Goal: Task Accomplishment & Management: Use online tool/utility

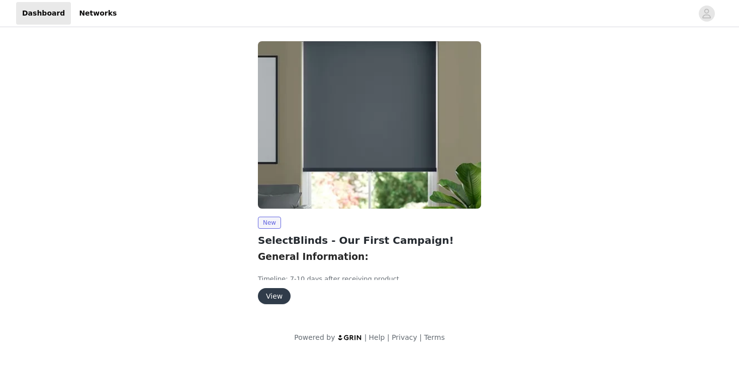
click at [277, 299] on button "View" at bounding box center [274, 296] width 33 height 16
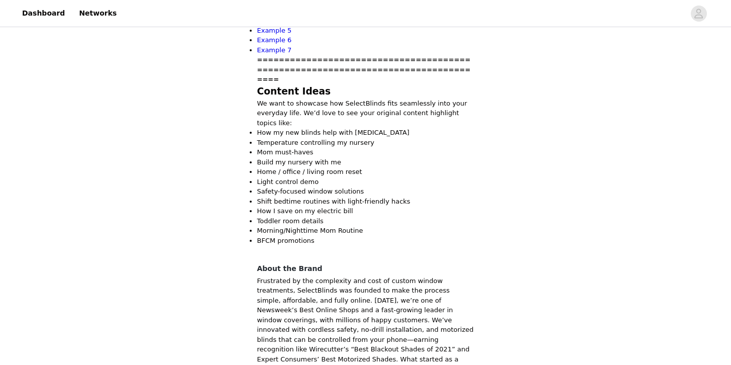
scroll to position [413, 0]
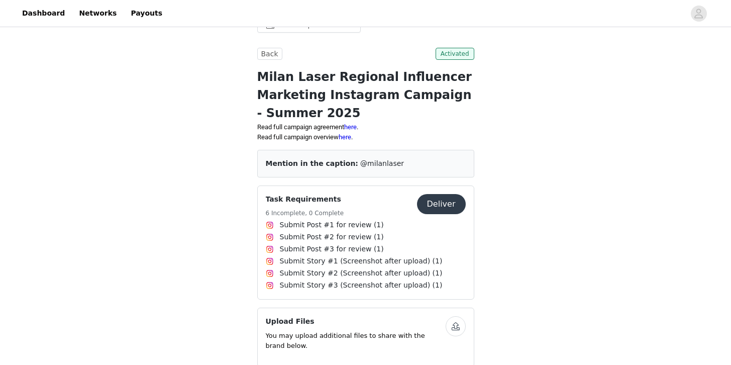
scroll to position [266, 0]
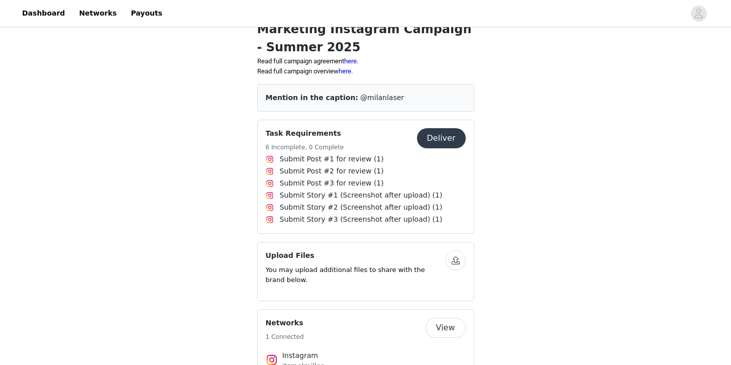
click at [429, 141] on button "Deliver" at bounding box center [441, 138] width 49 height 20
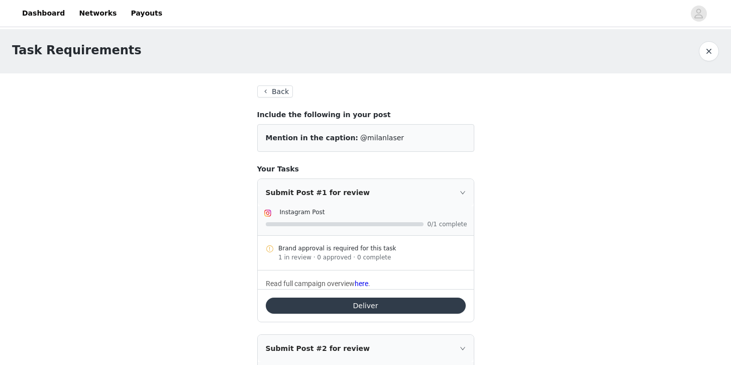
click at [431, 199] on div "Submit Post #1 for review" at bounding box center [366, 192] width 216 height 27
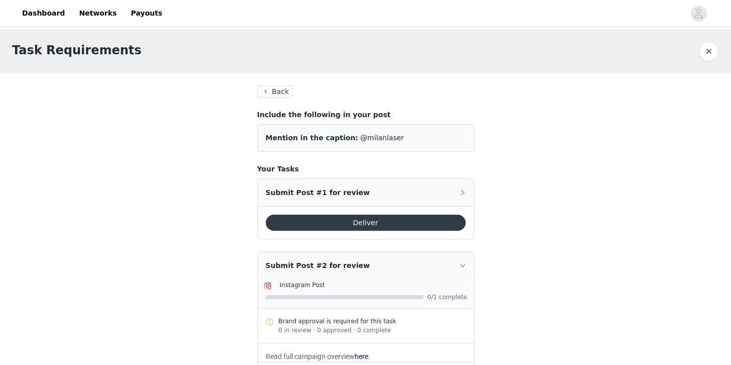
click at [430, 223] on button "Deliver" at bounding box center [366, 223] width 200 height 16
